Goal: Navigation & Orientation: Find specific page/section

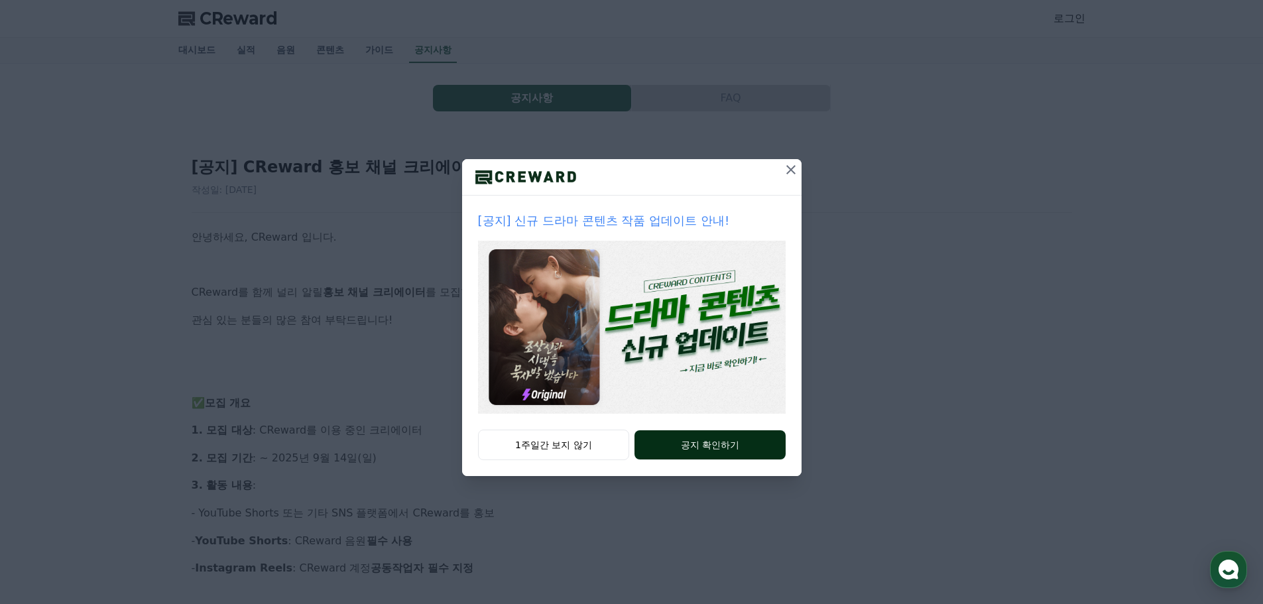
click at [714, 450] on button "공지 확인하기" at bounding box center [710, 444] width 151 height 29
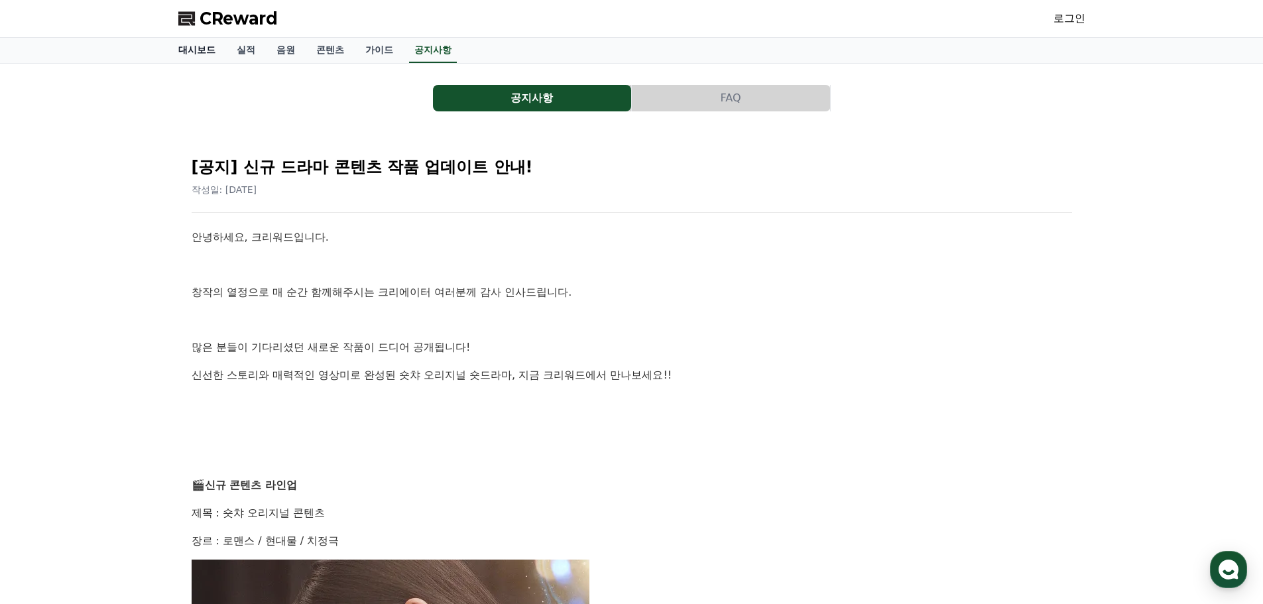
click at [177, 48] on link "대시보드" at bounding box center [197, 50] width 58 height 25
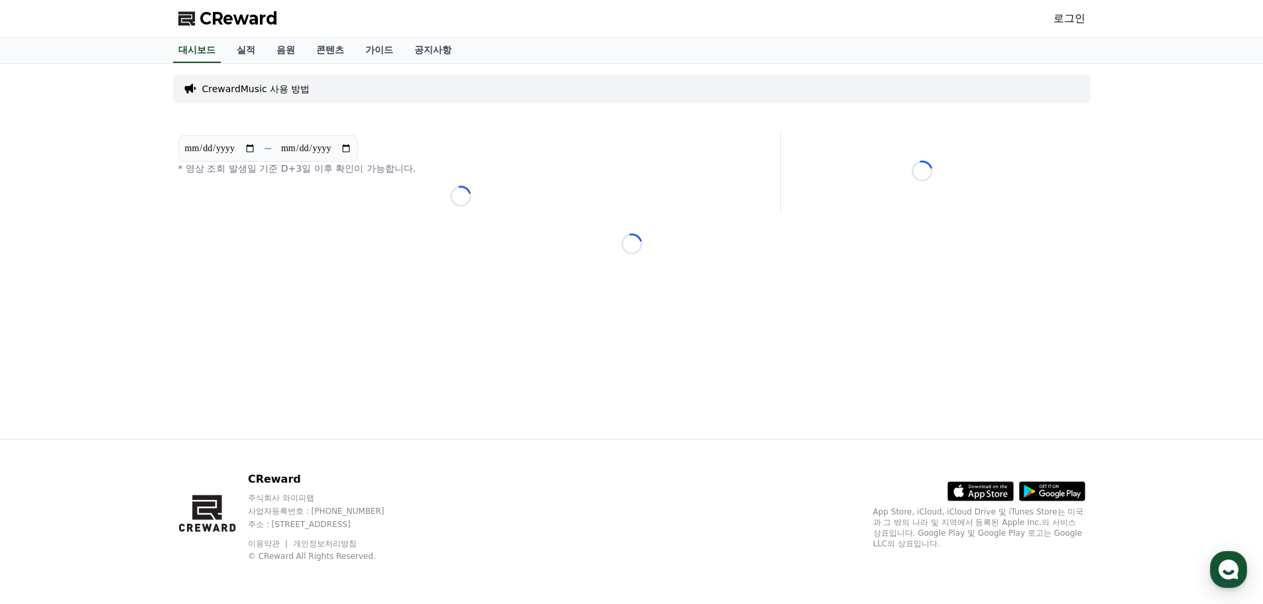
click at [271, 23] on span "CReward" at bounding box center [239, 18] width 78 height 21
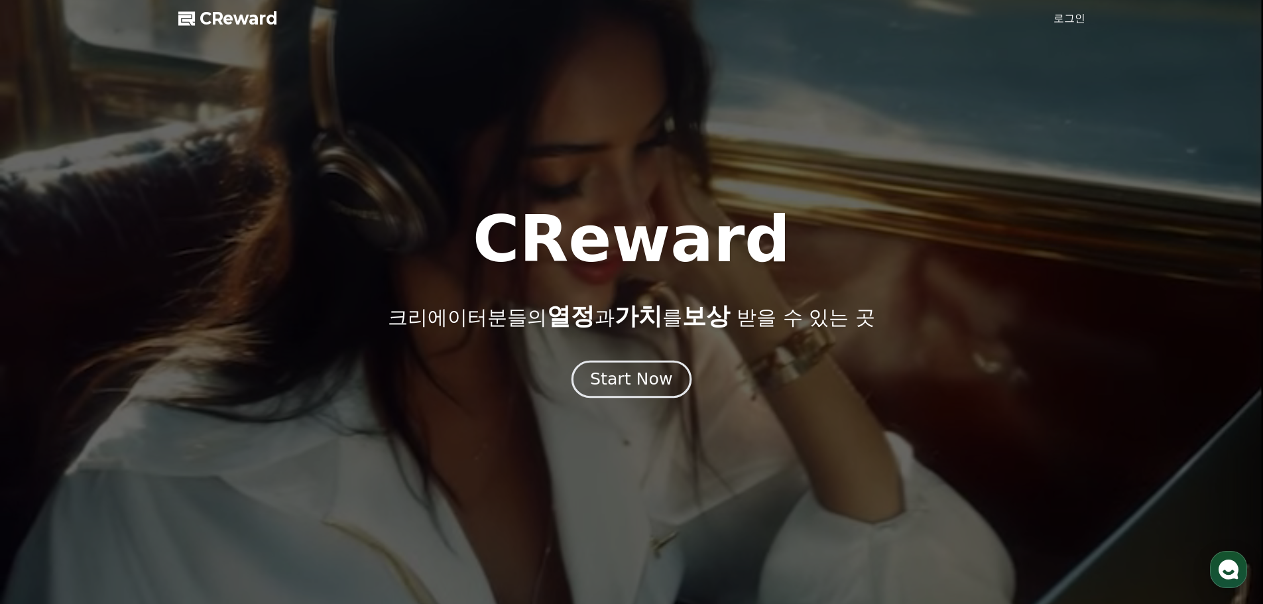
click at [645, 383] on div "Start Now" at bounding box center [631, 379] width 82 height 23
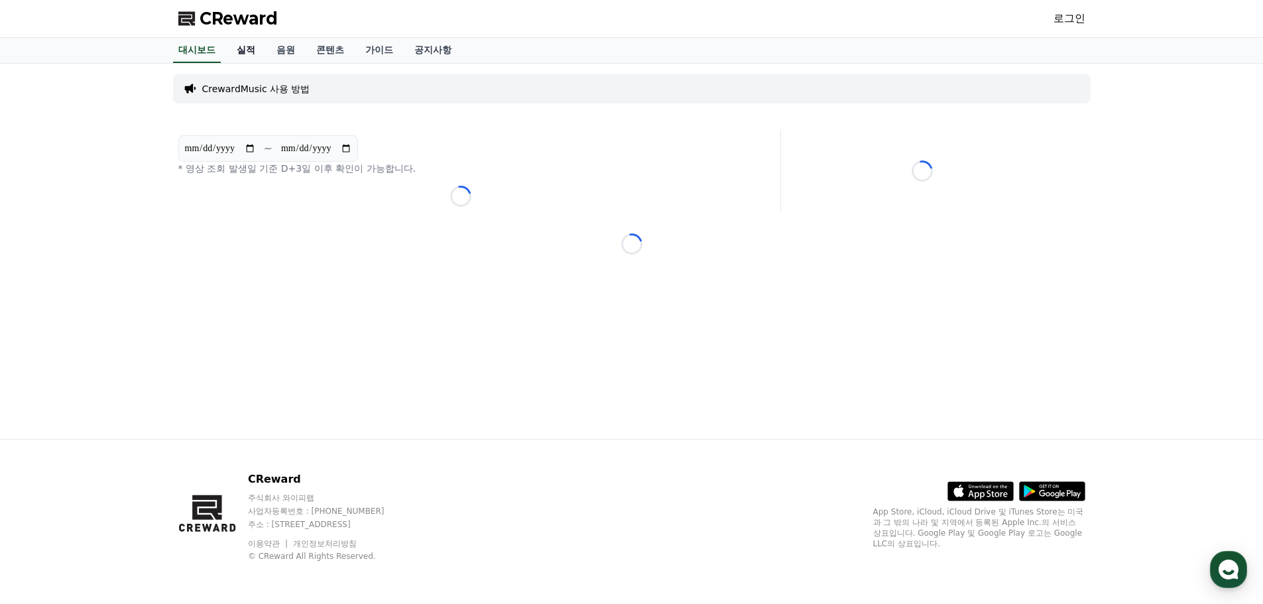
click at [247, 55] on link "실적" at bounding box center [246, 50] width 40 height 25
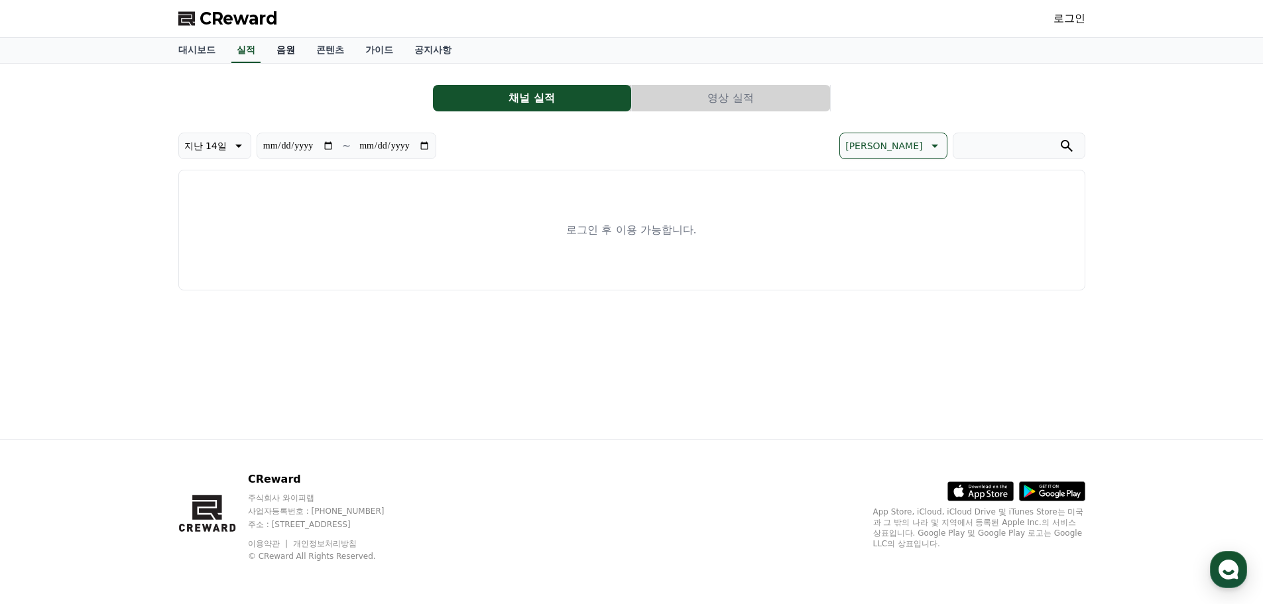
click at [297, 50] on link "음원" at bounding box center [286, 50] width 40 height 25
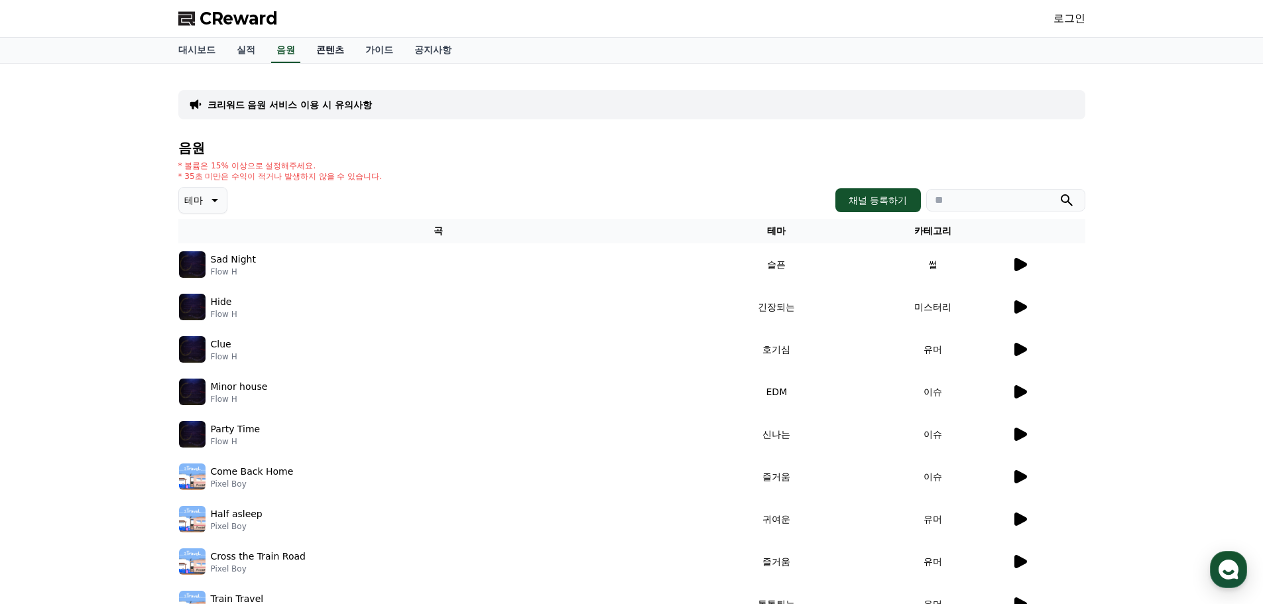
click at [341, 52] on link "콘텐츠" at bounding box center [330, 50] width 49 height 25
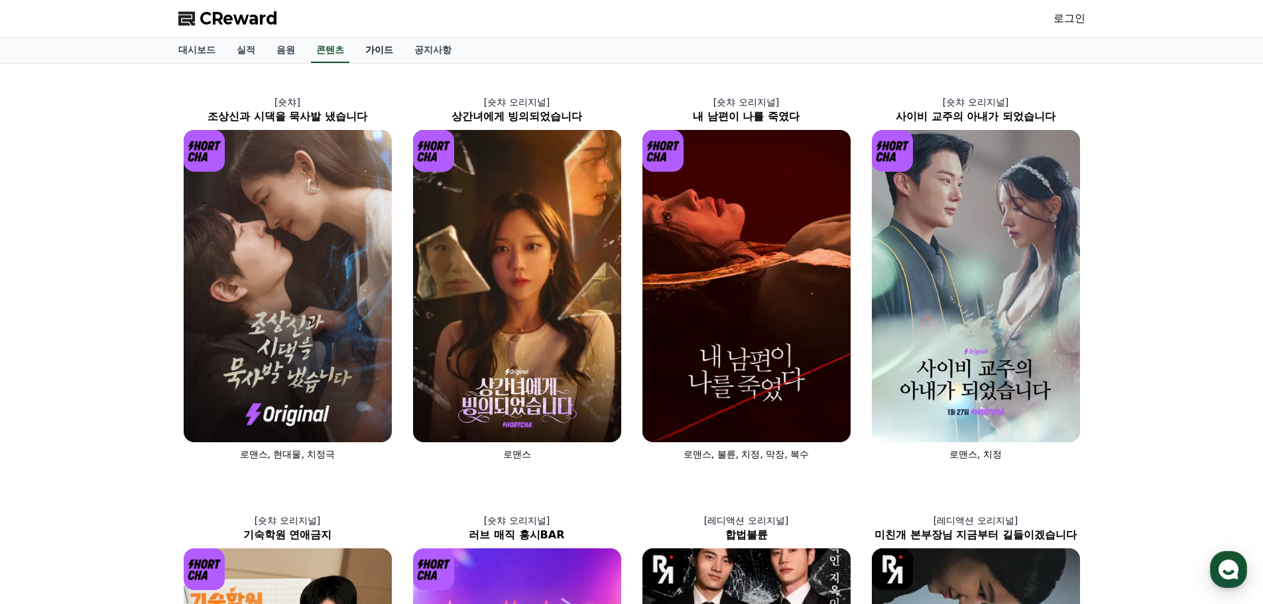
click at [386, 52] on link "가이드" at bounding box center [379, 50] width 49 height 25
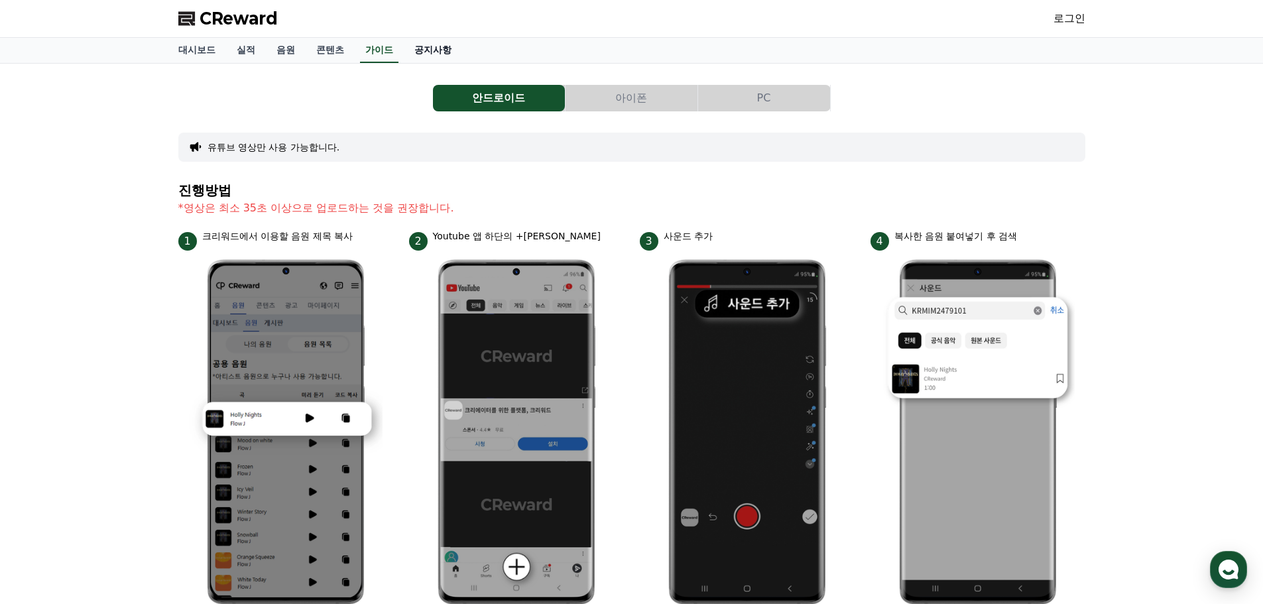
click at [434, 49] on link "공지사항" at bounding box center [433, 50] width 58 height 25
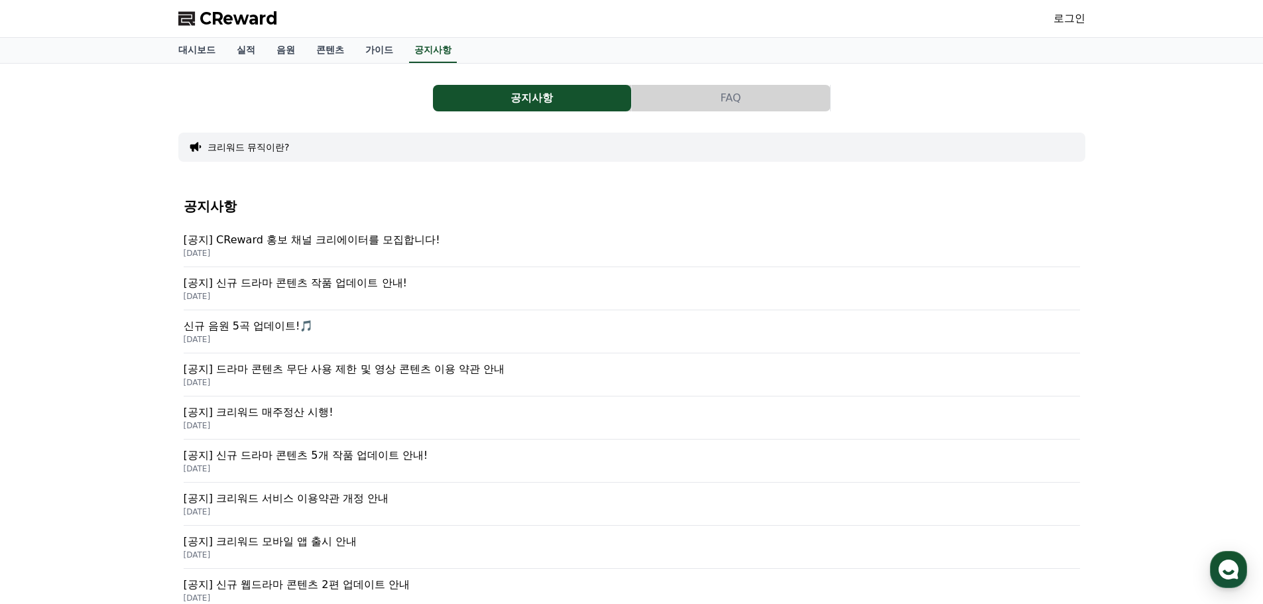
scroll to position [199, 0]
